Goal: Find specific page/section: Find specific page/section

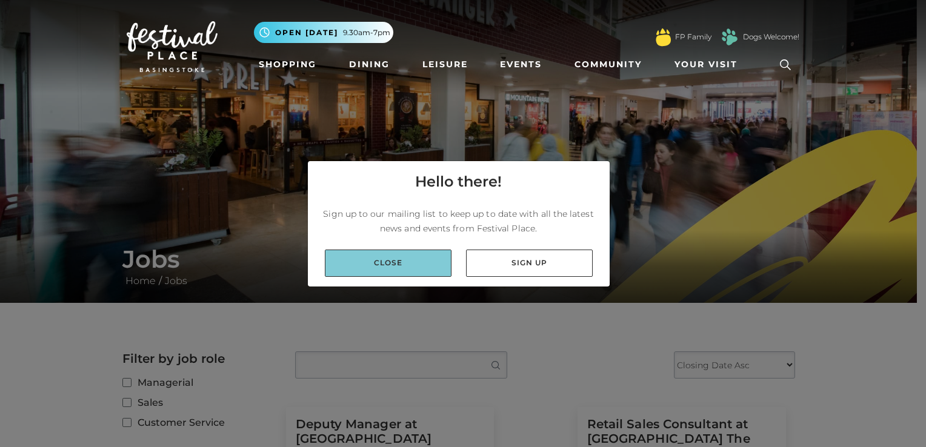
click at [434, 262] on link "Close" at bounding box center [388, 263] width 127 height 27
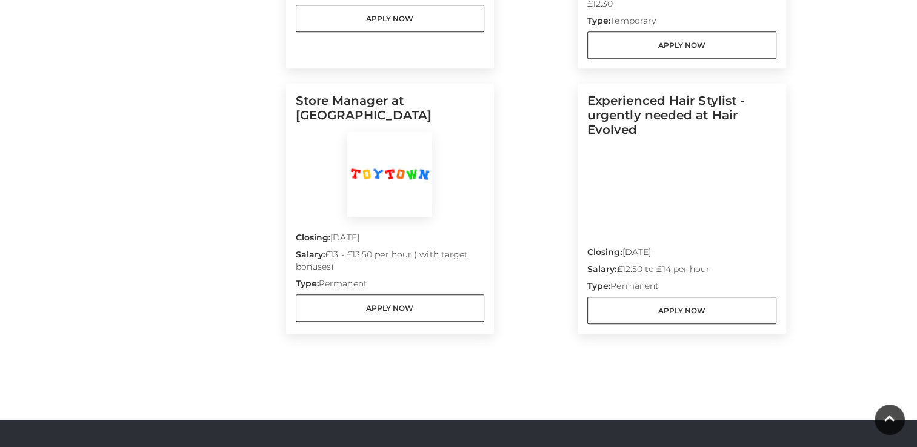
scroll to position [1138, 0]
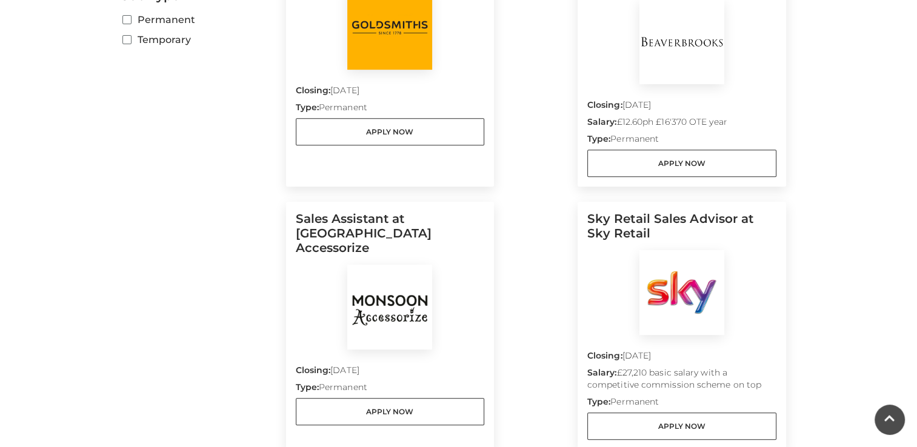
scroll to position [450, 0]
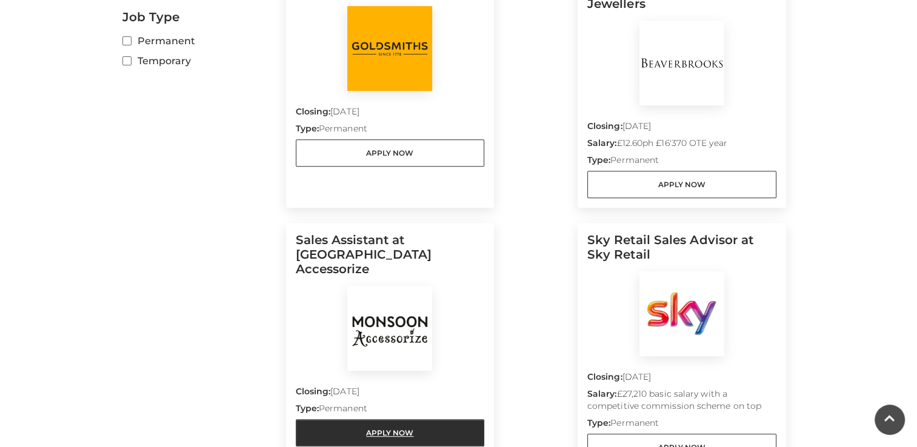
click at [389, 419] on link "Apply Now" at bounding box center [390, 432] width 189 height 27
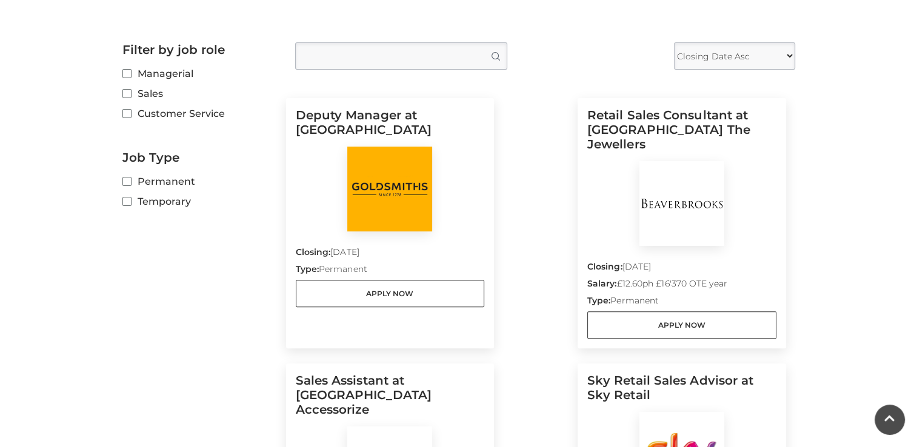
scroll to position [313, 0]
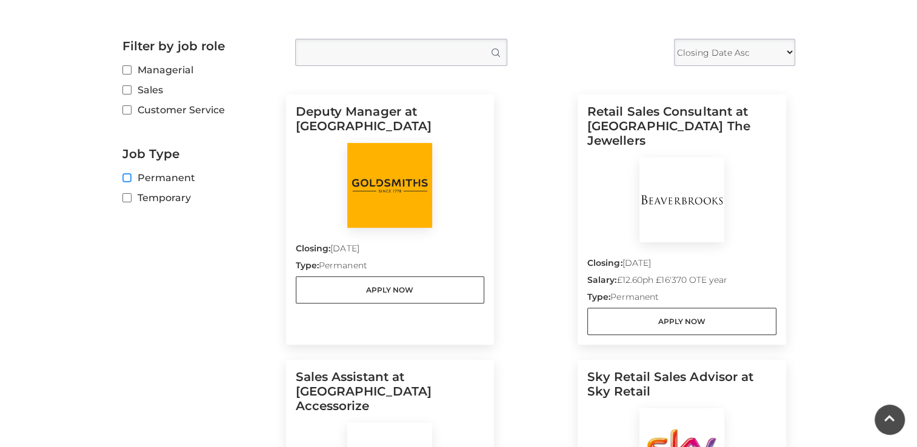
click at [128, 175] on input "Permanent" at bounding box center [126, 179] width 8 height 8
checkbox input "true"
click at [128, 115] on label "Customer Service" at bounding box center [199, 109] width 155 height 15
click at [128, 115] on input "Customer Service" at bounding box center [126, 111] width 8 height 8
checkbox input "true"
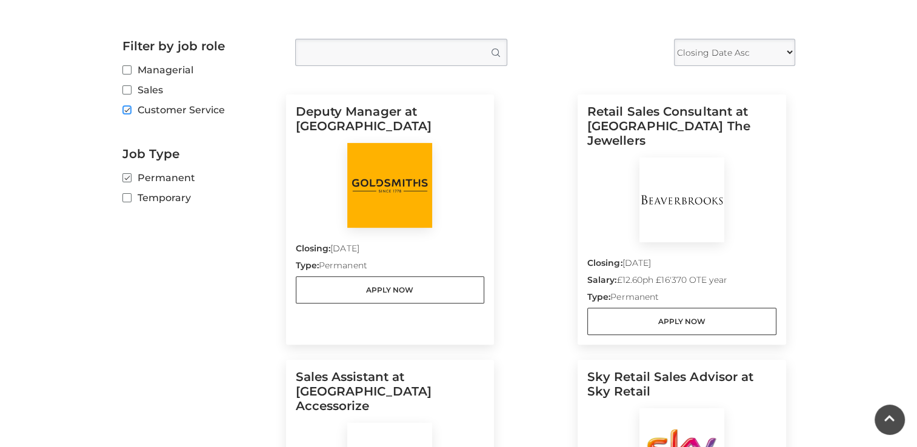
scroll to position [0, 0]
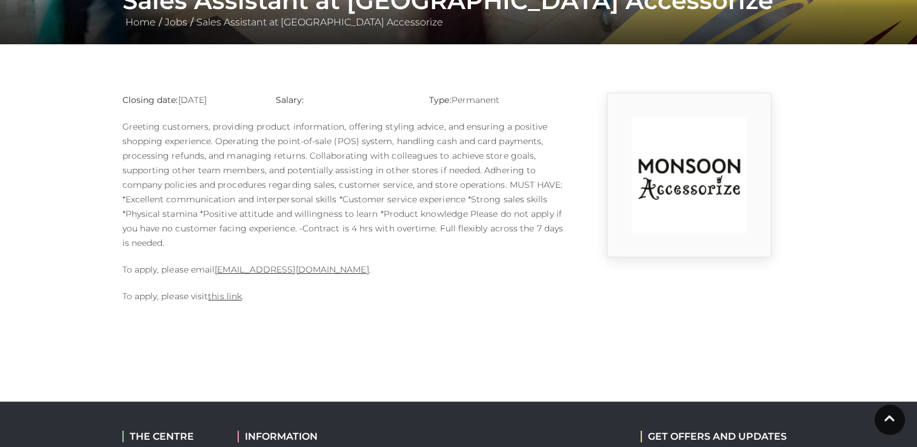
scroll to position [264, 0]
